Goal: Information Seeking & Learning: Learn about a topic

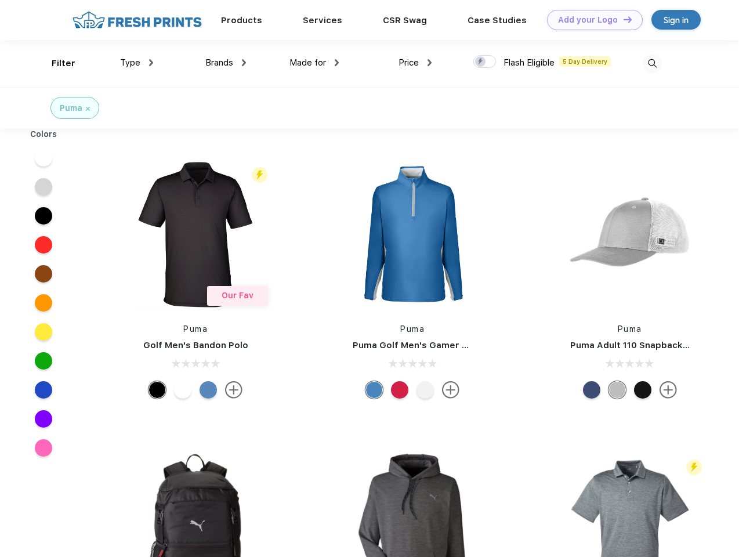
click at [591, 20] on link "Add your Logo Design Tool" at bounding box center [595, 20] width 96 height 20
click at [0, 0] on div "Design Tool" at bounding box center [0, 0] width 0 height 0
click at [622, 19] on link "Add your Logo Design Tool" at bounding box center [595, 20] width 96 height 20
click at [56, 63] on div "Filter" at bounding box center [64, 63] width 24 height 13
click at [137, 63] on span "Type" at bounding box center [130, 62] width 20 height 10
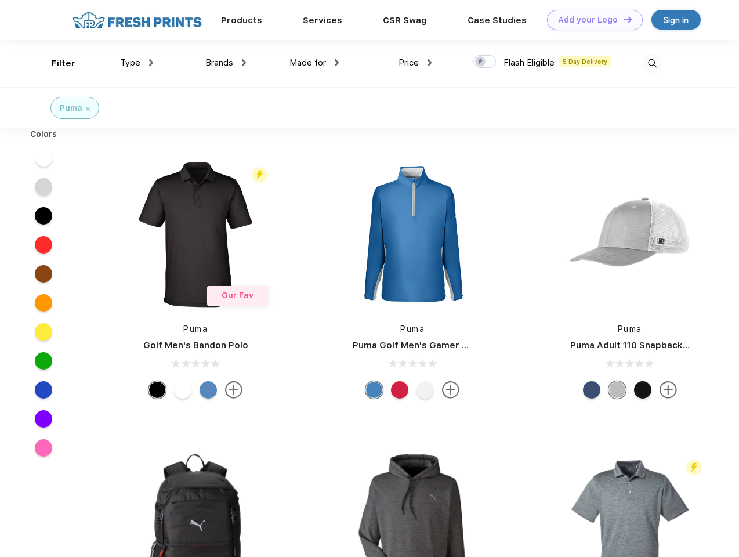
click at [226, 63] on span "Brands" at bounding box center [219, 62] width 28 height 10
click at [314, 63] on span "Made for" at bounding box center [307, 62] width 37 height 10
click at [415, 63] on span "Price" at bounding box center [409, 62] width 20 height 10
click at [485, 62] on div at bounding box center [484, 61] width 23 height 13
click at [481, 62] on input "checkbox" at bounding box center [477, 59] width 8 height 8
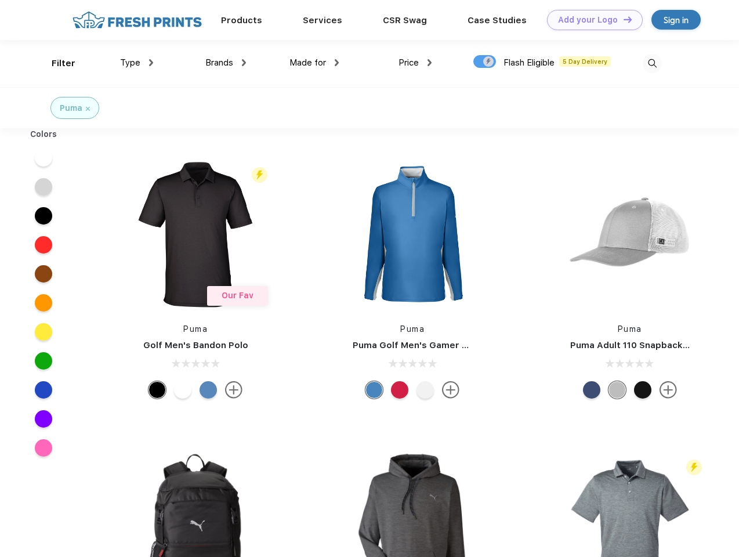
click at [652, 63] on img at bounding box center [652, 63] width 19 height 19
